Goal: Find specific page/section: Find specific page/section

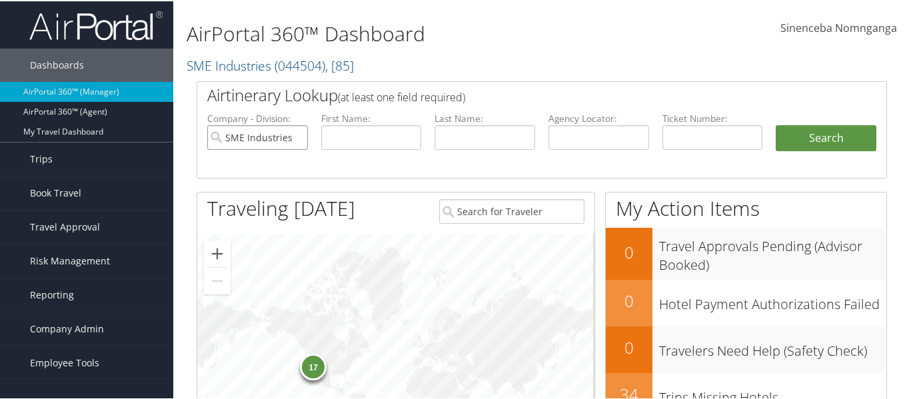
click at [291, 133] on input "SME Industries" at bounding box center [257, 136] width 101 height 25
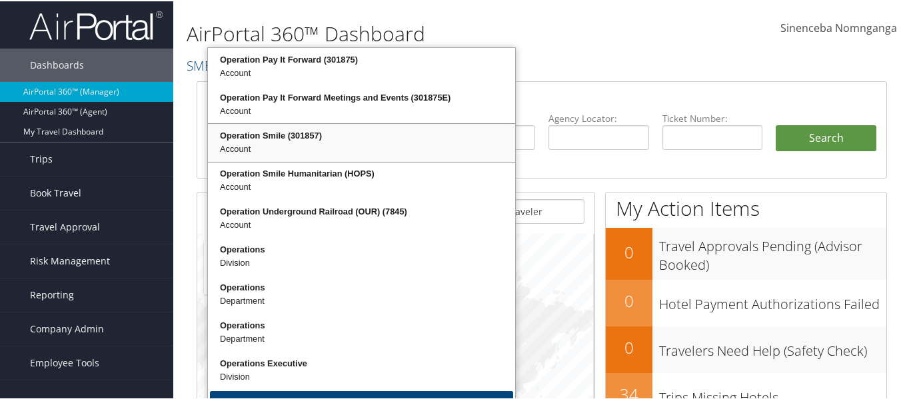
click at [307, 141] on div "Operation Smile (301857)" at bounding box center [361, 134] width 303 height 13
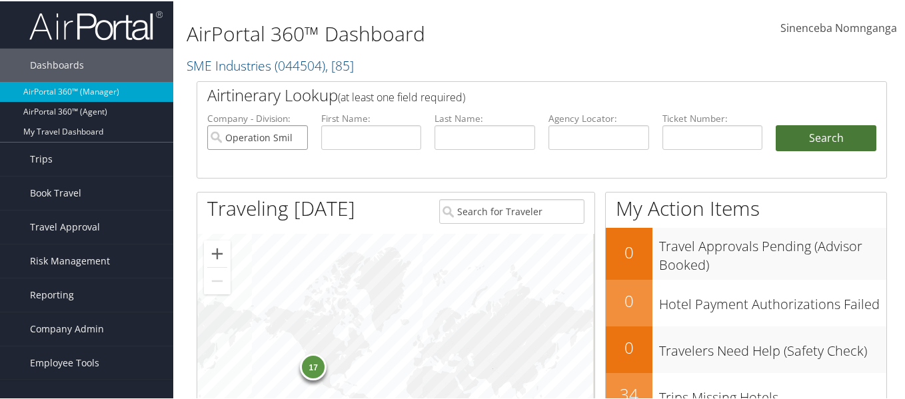
type input "Operation Smile"
click at [809, 131] on button "Search" at bounding box center [826, 137] width 101 height 27
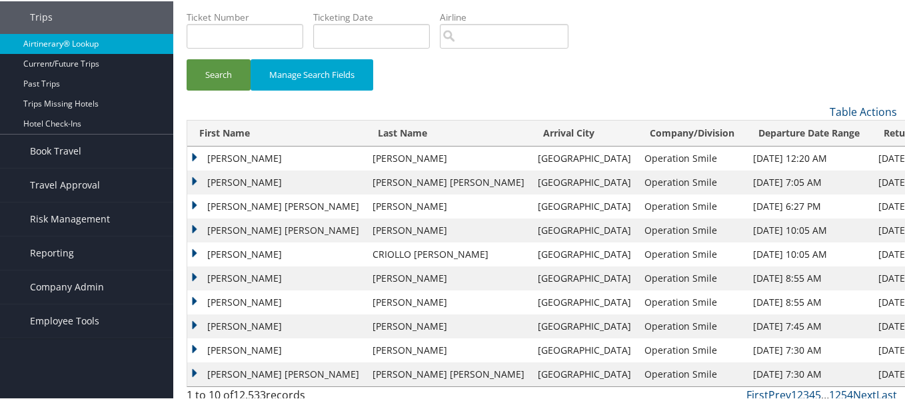
scroll to position [89, 0]
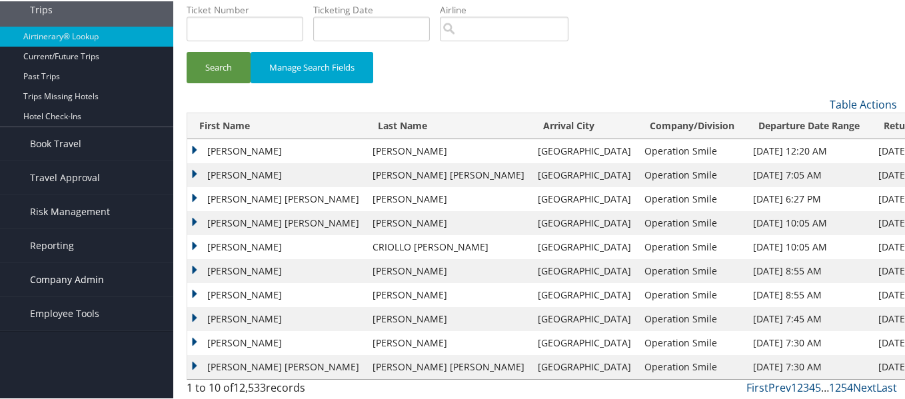
click at [90, 279] on span "Company Admin" at bounding box center [67, 278] width 74 height 33
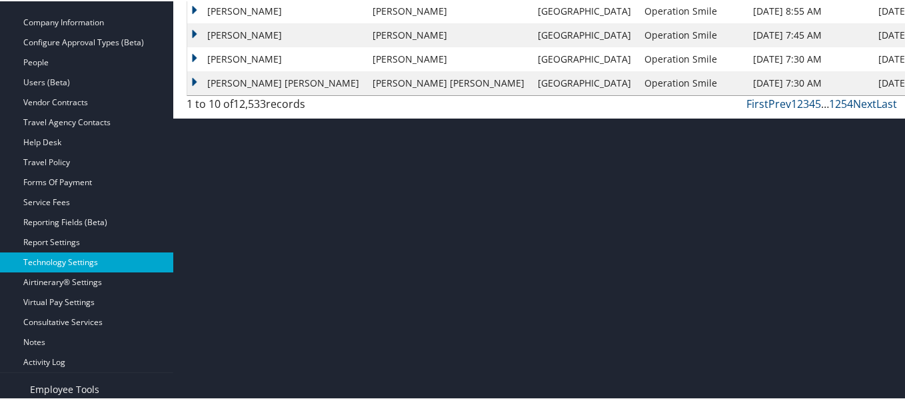
scroll to position [380, 0]
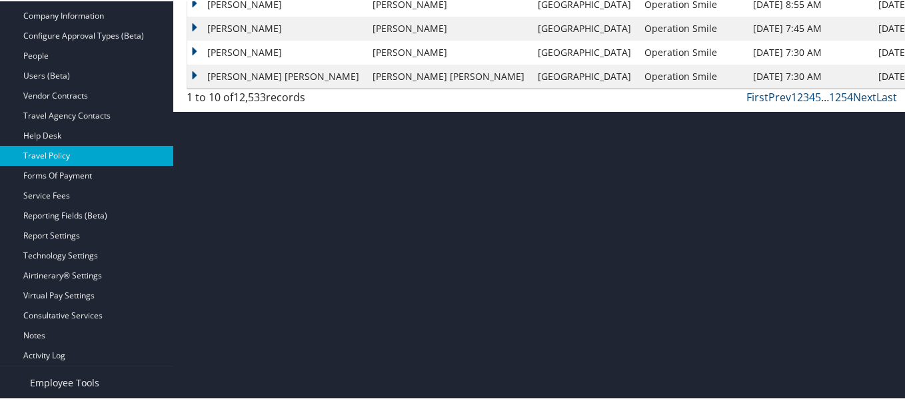
click at [51, 155] on link "Travel Policy" at bounding box center [86, 155] width 173 height 20
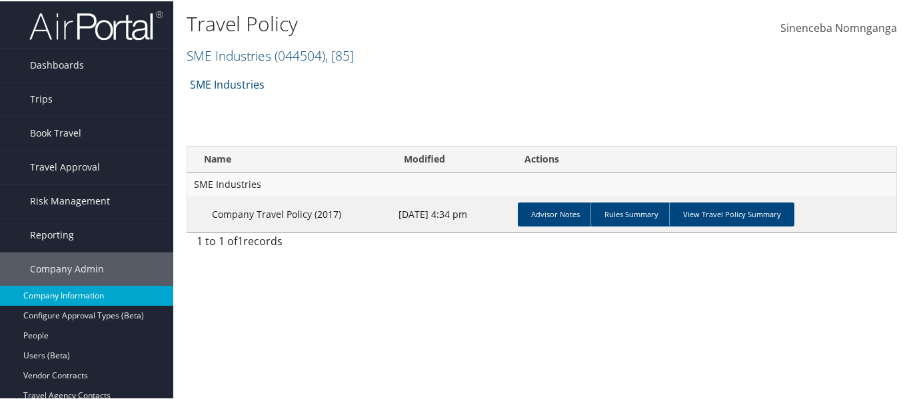
click at [57, 294] on link "Company Information" at bounding box center [86, 295] width 173 height 20
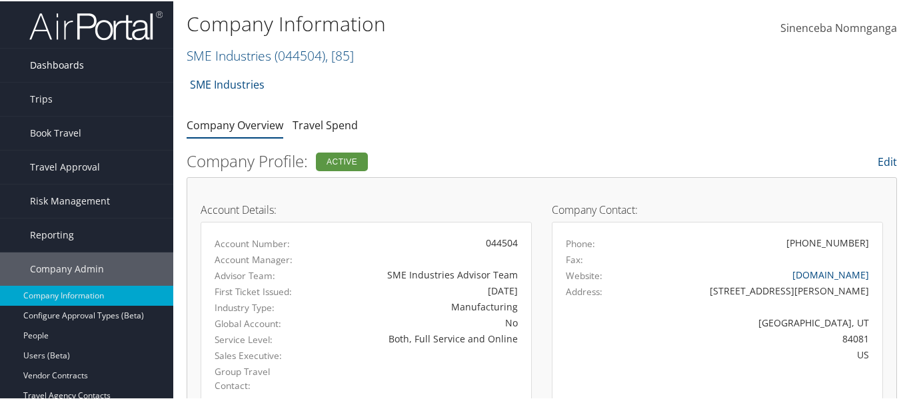
click at [68, 61] on span "Dashboards" at bounding box center [57, 63] width 54 height 33
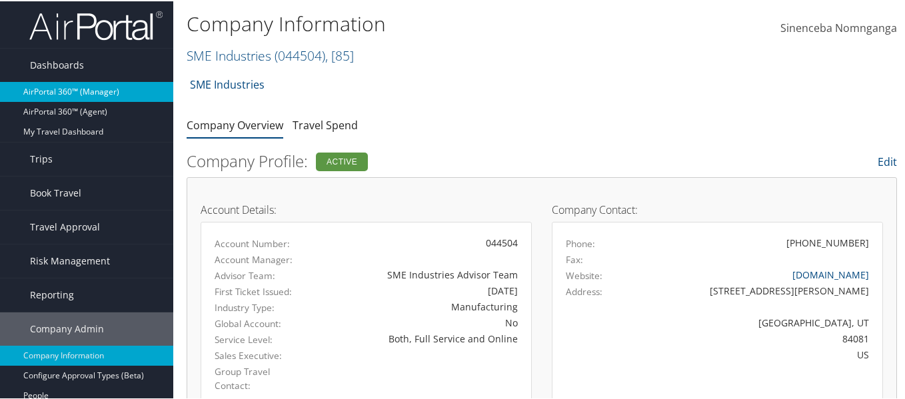
click at [80, 86] on link "AirPortal 360™ (Manager)" at bounding box center [86, 91] width 173 height 20
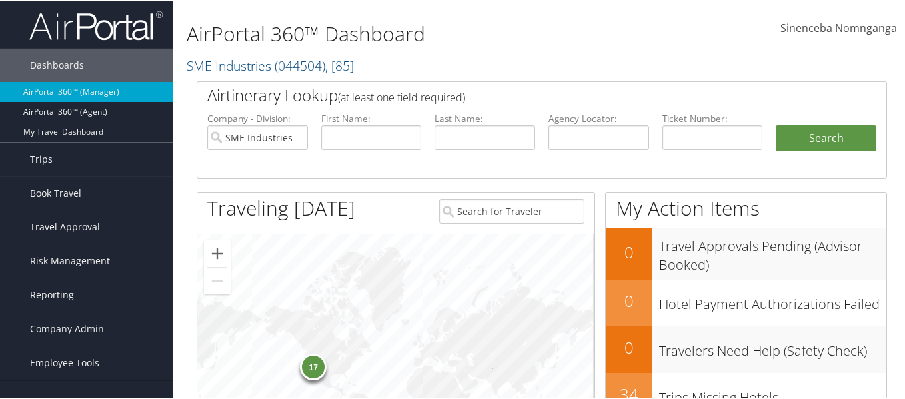
click at [391, 58] on h2 "SME Industries ( 044504 ) , [ 85 ]" at bounding box center [424, 63] width 474 height 23
click at [262, 93] on input "search" at bounding box center [274, 89] width 175 height 25
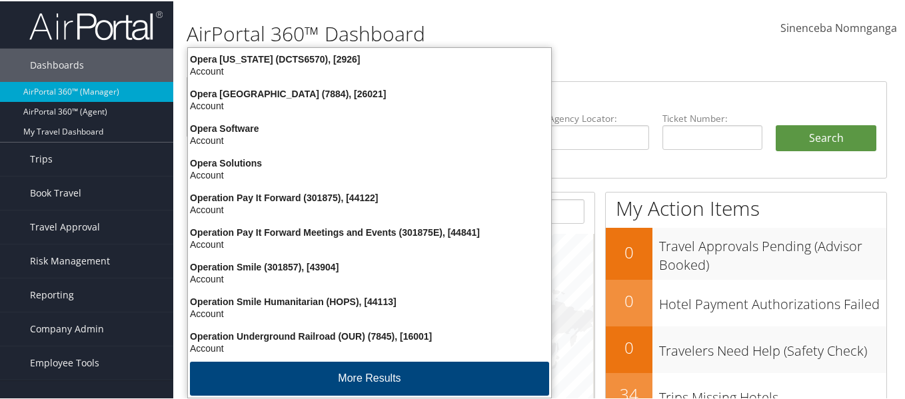
type input "operation"
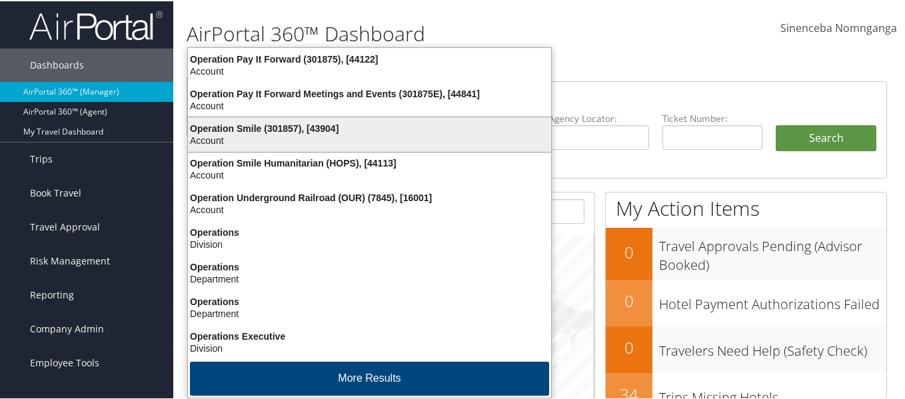
click at [275, 127] on div "Operation Smile (301857), [43904]" at bounding box center [369, 127] width 379 height 12
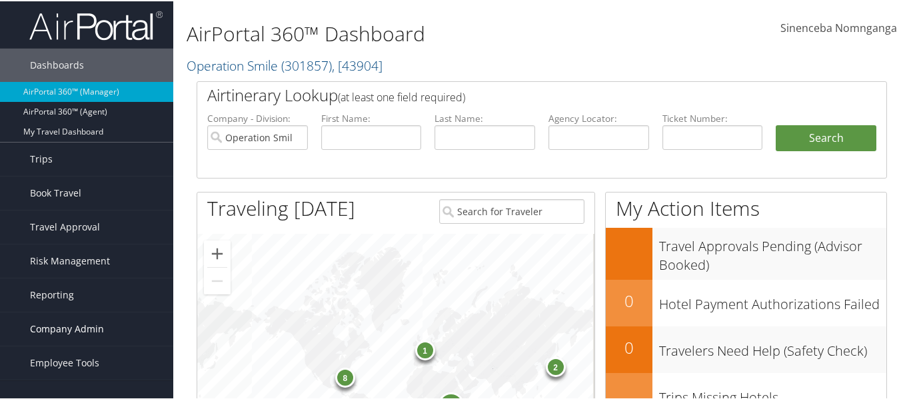
click at [74, 324] on span "Company Admin" at bounding box center [67, 327] width 74 height 33
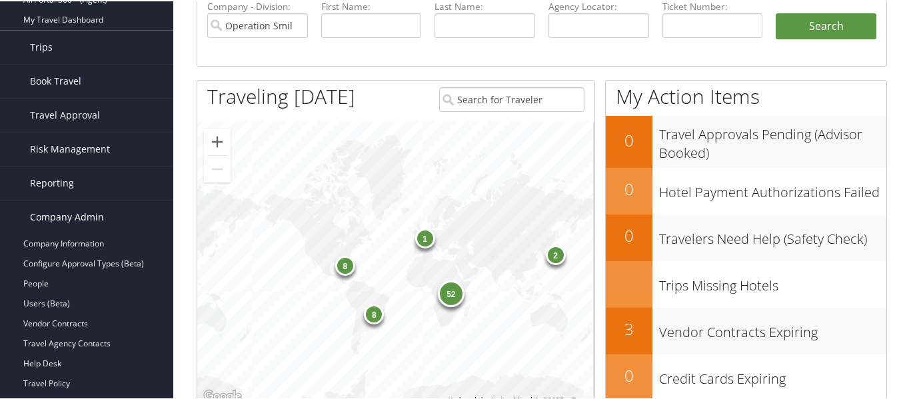
scroll to position [133, 0]
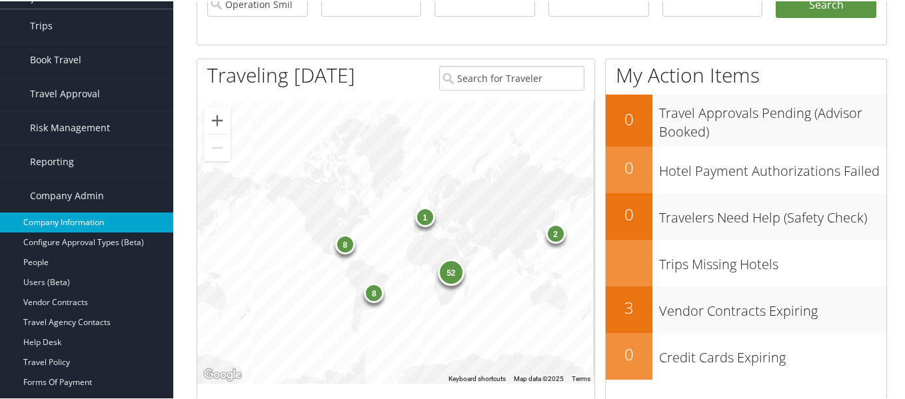
click at [39, 219] on link "Company Information" at bounding box center [86, 221] width 173 height 20
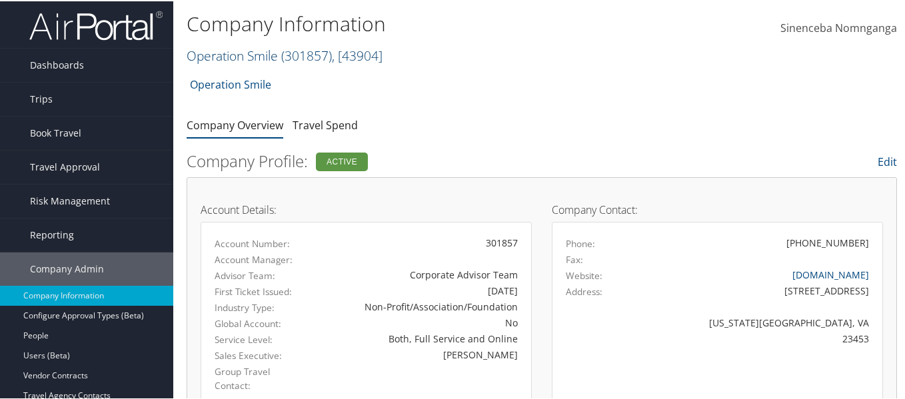
click at [366, 55] on span ", [ 43904 ]" at bounding box center [357, 54] width 51 height 18
click at [365, 55] on span ", [ 43904 ]" at bounding box center [357, 54] width 51 height 18
click at [360, 52] on span ", [ 43904 ]" at bounding box center [357, 54] width 51 height 18
click at [363, 53] on span ", [ 43904 ]" at bounding box center [357, 54] width 51 height 18
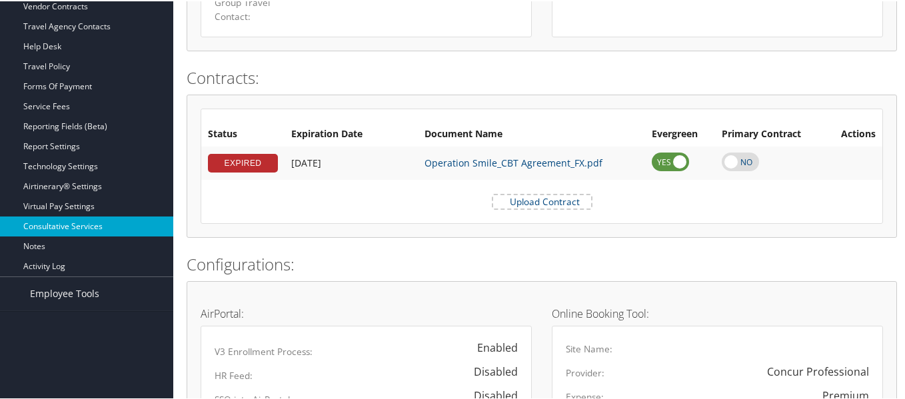
scroll to position [292, 0]
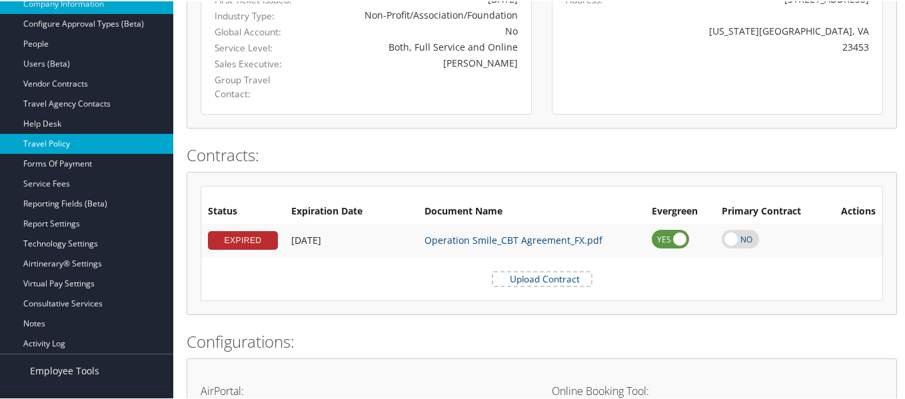
click at [48, 135] on link "Travel Policy" at bounding box center [86, 143] width 173 height 20
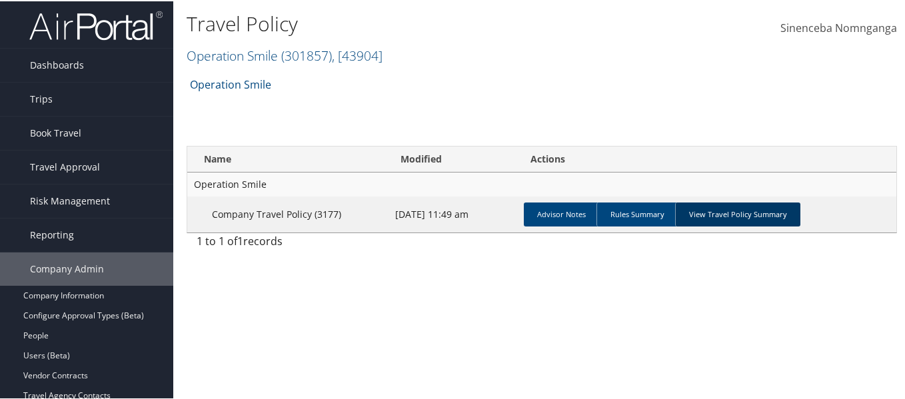
click at [714, 217] on link "View Travel Policy Summary" at bounding box center [737, 213] width 125 height 24
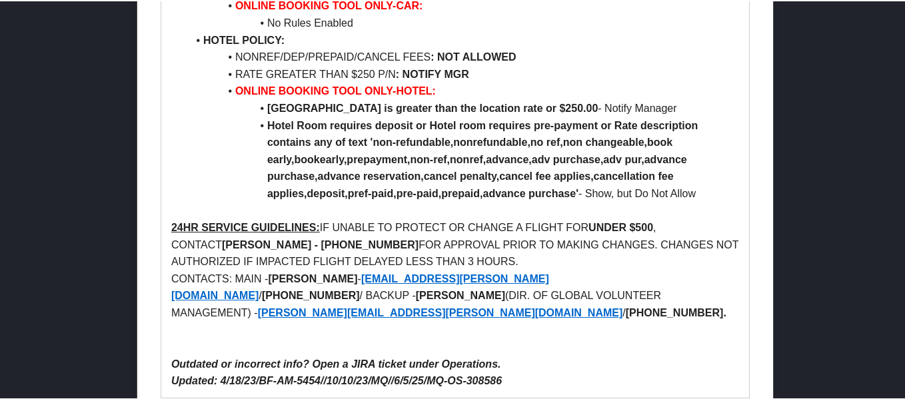
scroll to position [2375, 0]
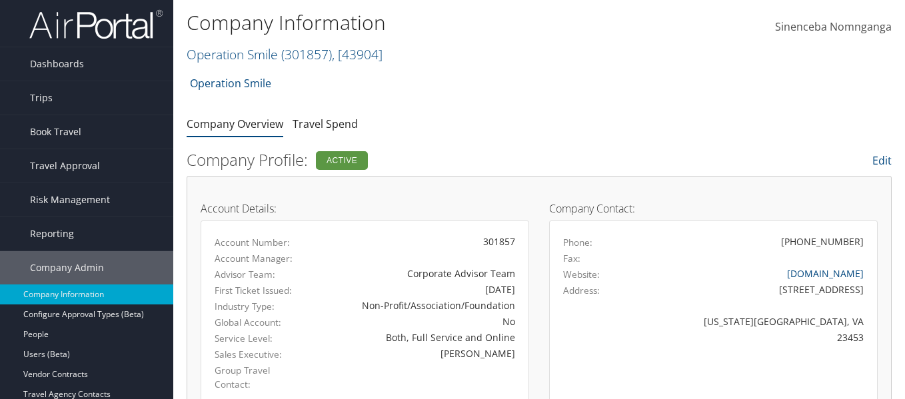
scroll to position [292, 0]
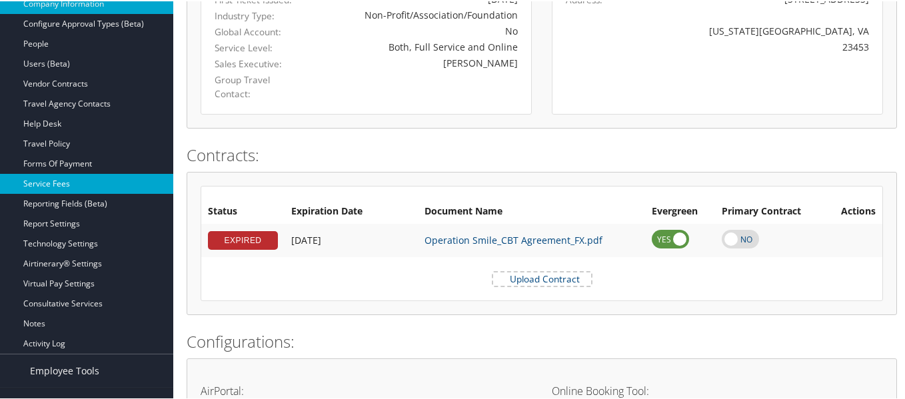
click at [72, 175] on link "Service Fees" at bounding box center [86, 183] width 173 height 20
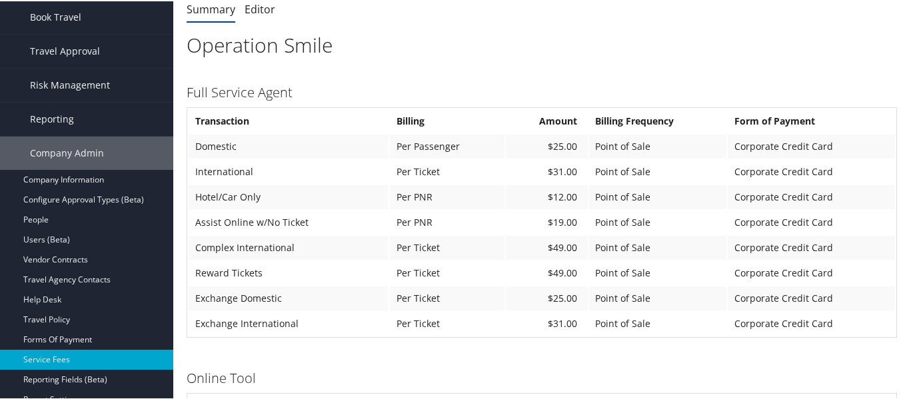
scroll to position [113, 0]
